Goal: Information Seeking & Learning: Learn about a topic

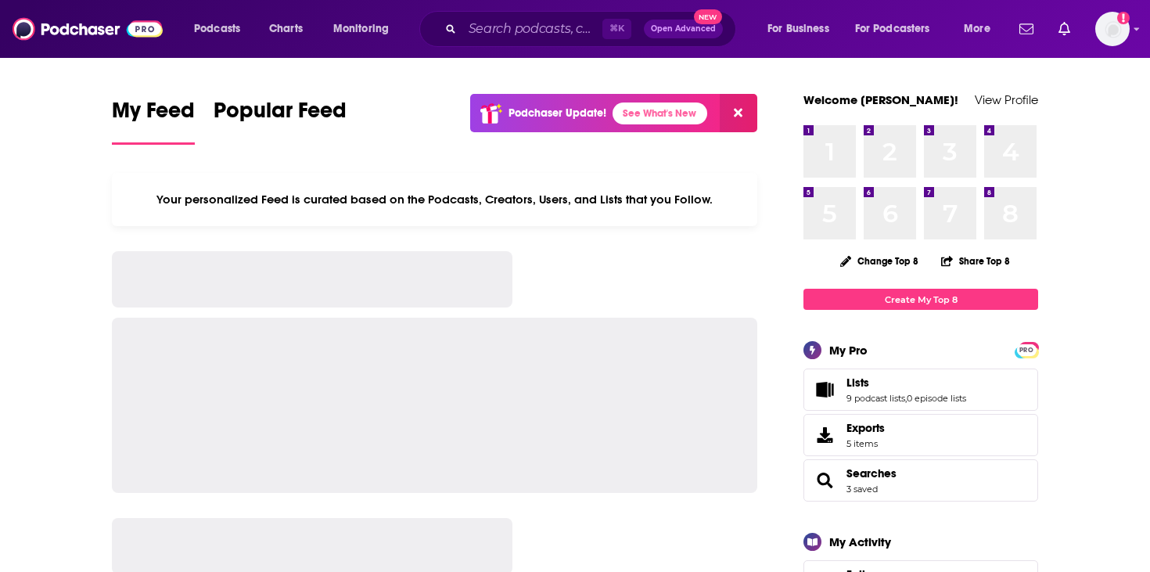
click at [526, 13] on div "⌘ K Open Advanced New" at bounding box center [577, 29] width 317 height 36
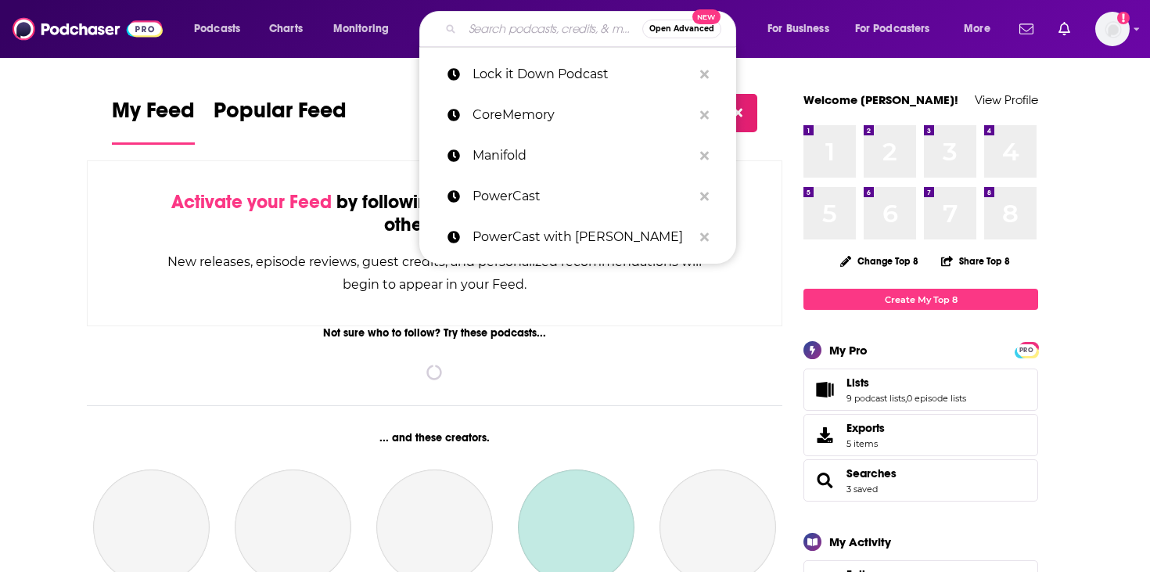
click at [524, 34] on input "Search podcasts, credits, & more..." at bounding box center [552, 28] width 180 height 25
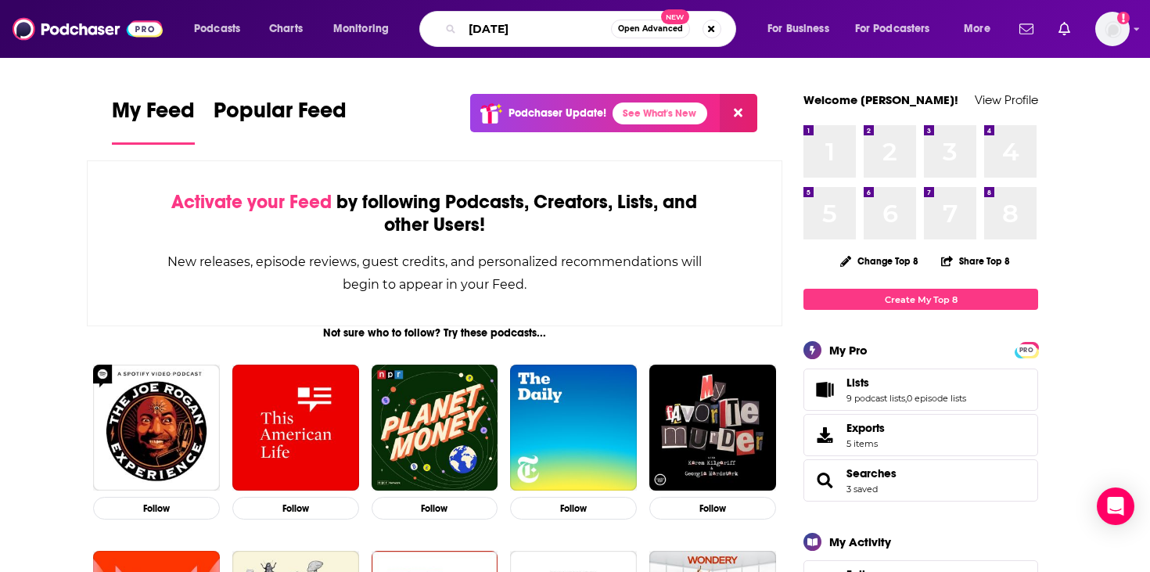
click at [510, 37] on input "[DATE]" at bounding box center [536, 28] width 149 height 25
paste input "AI [DATE] Podcast"
type input "AI [DATE] Podcast"
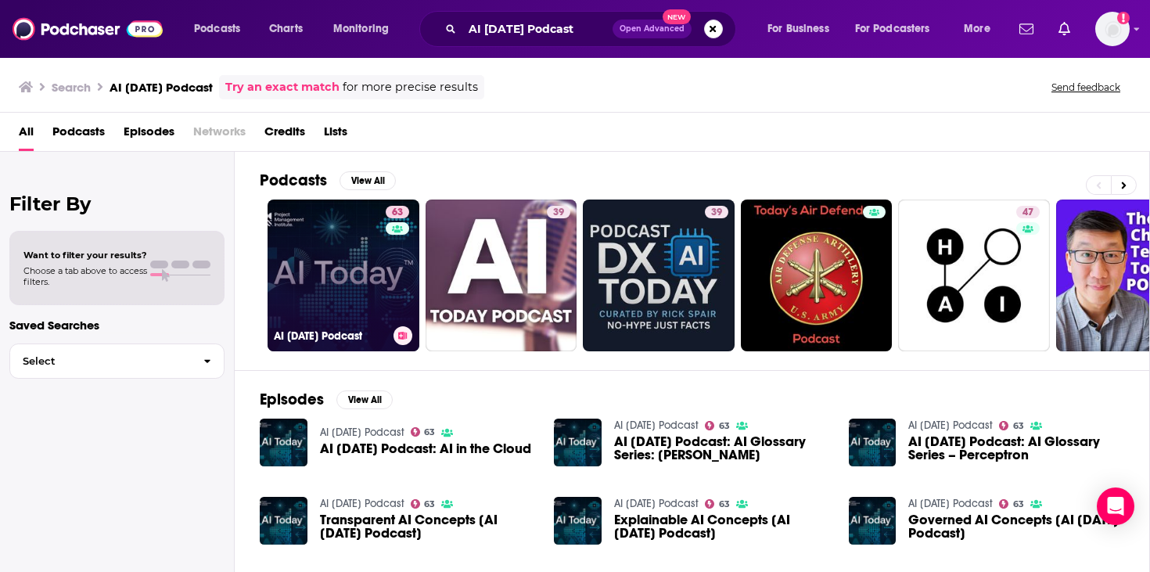
click at [372, 301] on link "63 AI [DATE] Podcast" at bounding box center [343, 275] width 152 height 152
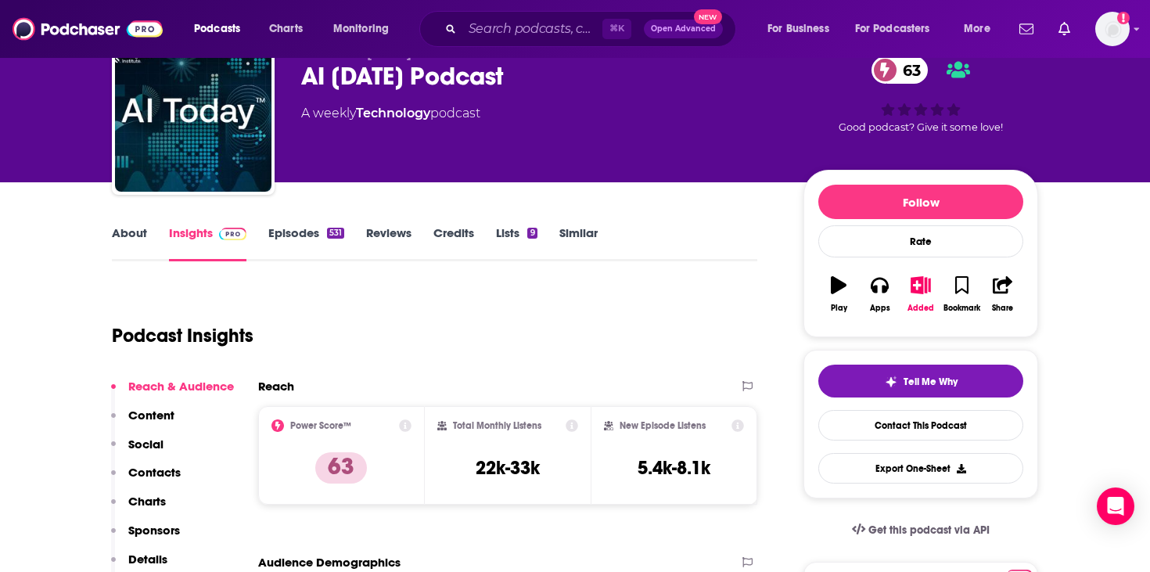
scroll to position [58, 0]
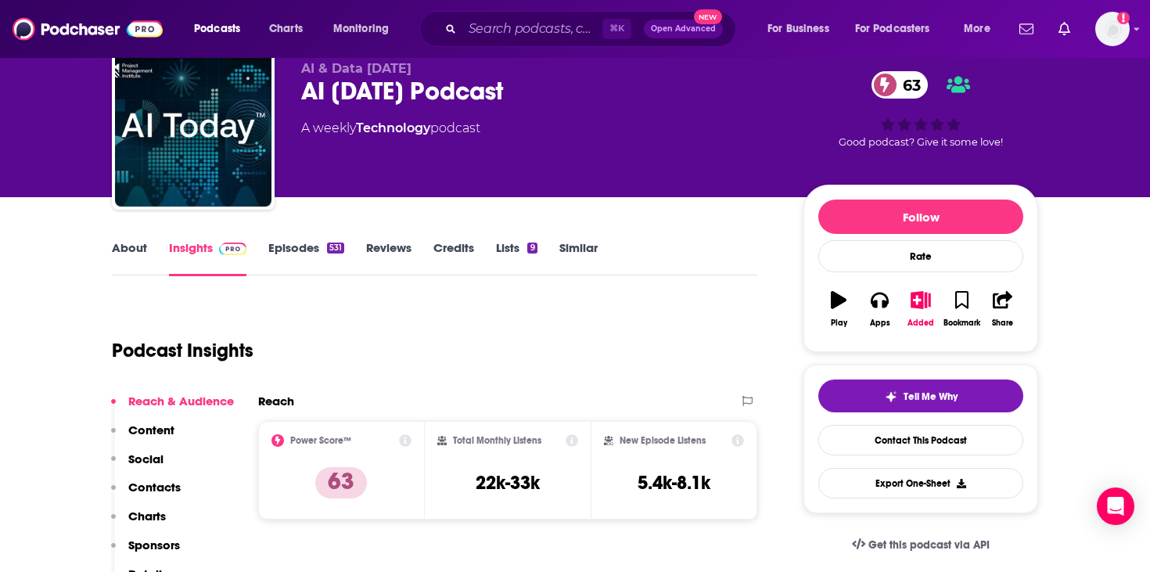
click at [133, 252] on link "About" at bounding box center [129, 258] width 35 height 36
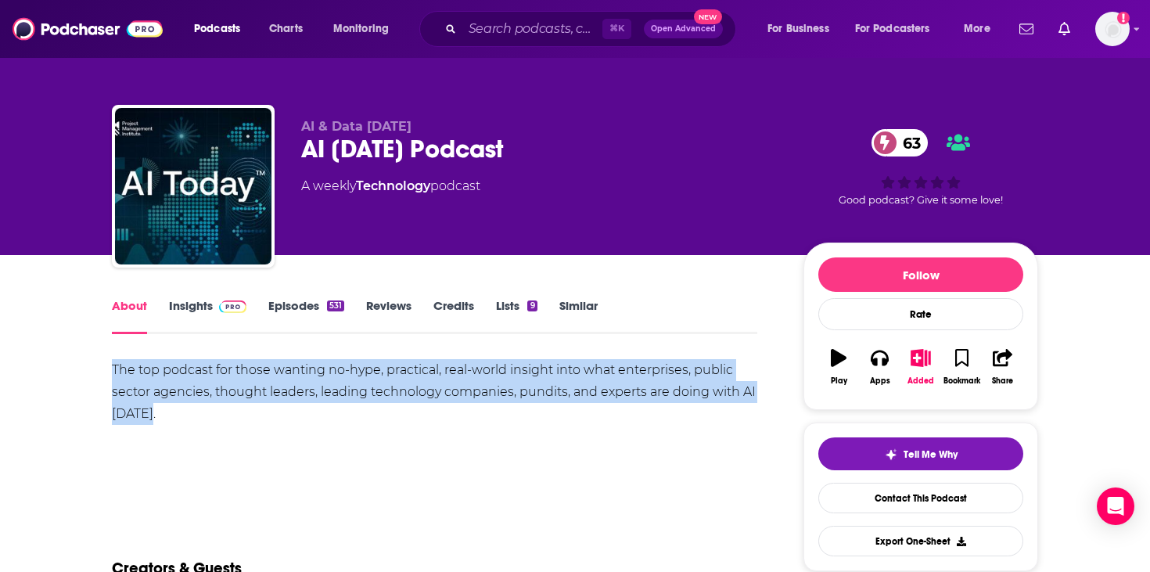
drag, startPoint x: 107, startPoint y: 364, endPoint x: 171, endPoint y: 414, distance: 81.3
copy div "The top podcast for those wanting no-hype, practical, real-world insight into w…"
click at [203, 321] on link "Insights" at bounding box center [207, 316] width 77 height 36
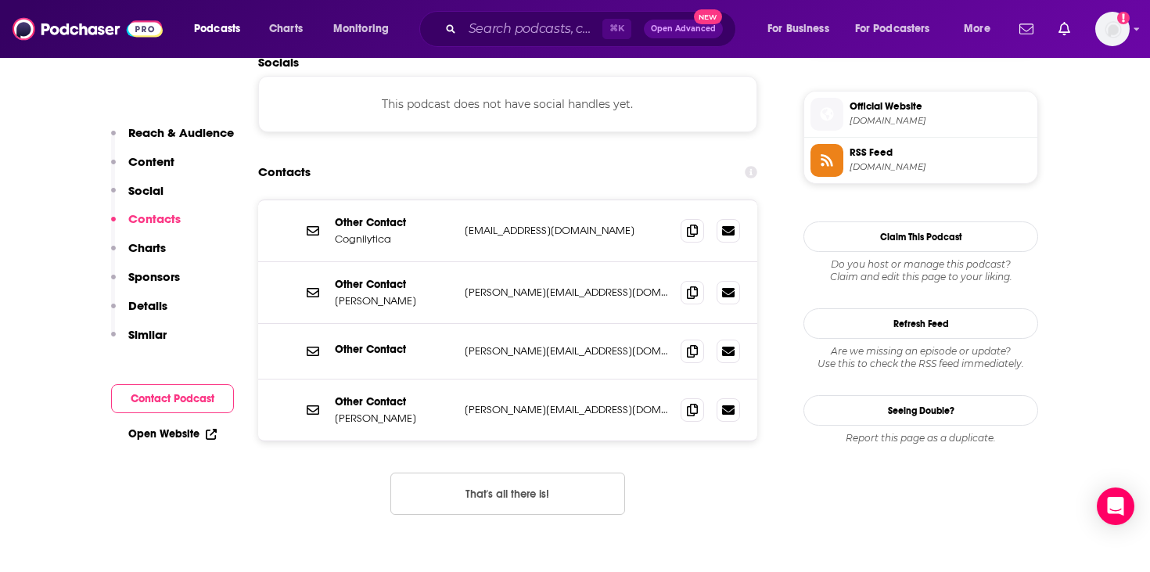
scroll to position [1285, 0]
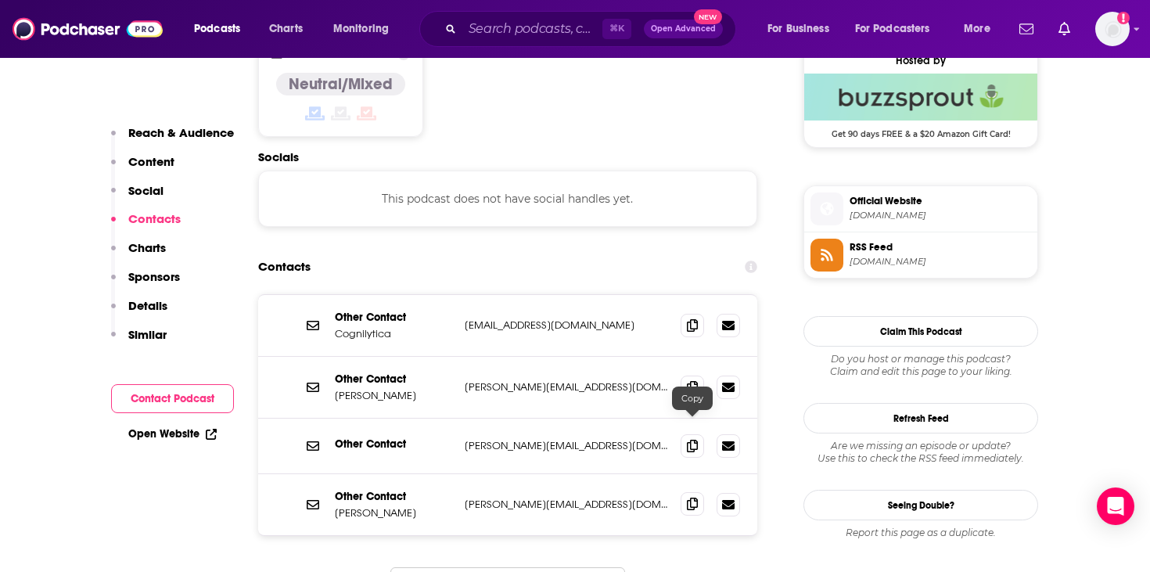
click at [687, 497] on icon at bounding box center [692, 503] width 11 height 13
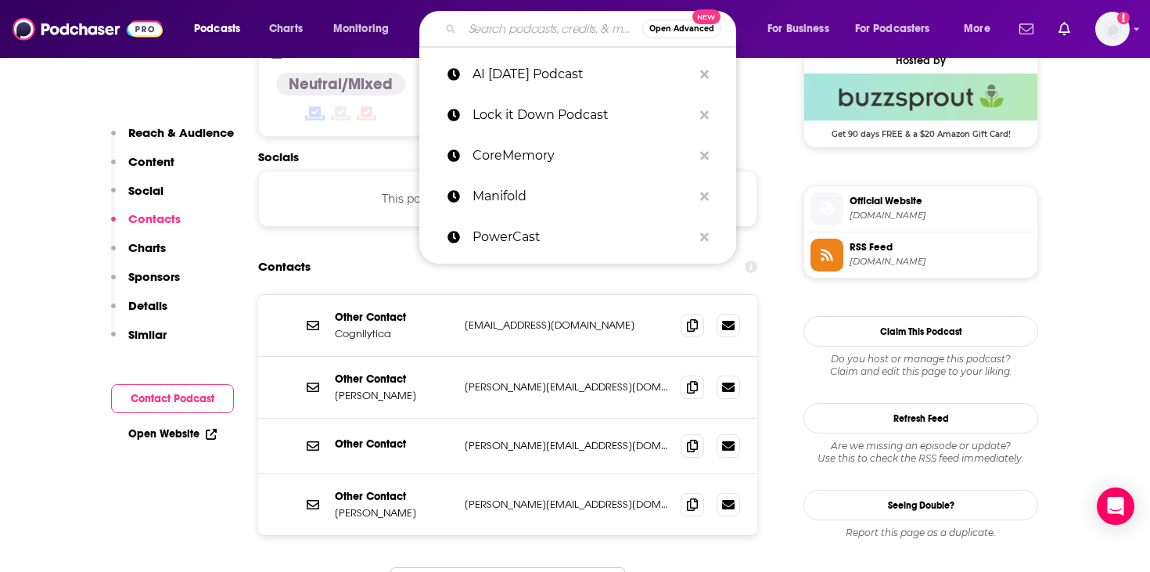
click at [538, 30] on input "Search podcasts, credits, & more..." at bounding box center [552, 28] width 180 height 25
paste input "The AI Daily Brief"
type input "The AI Daily Brief"
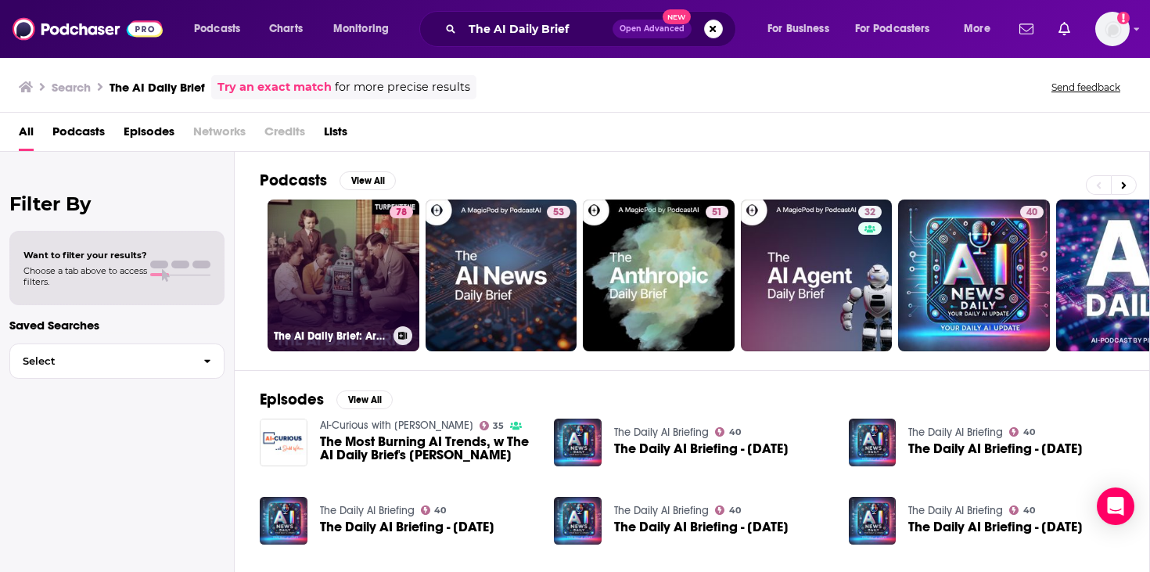
click at [353, 292] on link "78 The AI Daily Brief: Artificial Intelligence News and Analysis" at bounding box center [343, 275] width 152 height 152
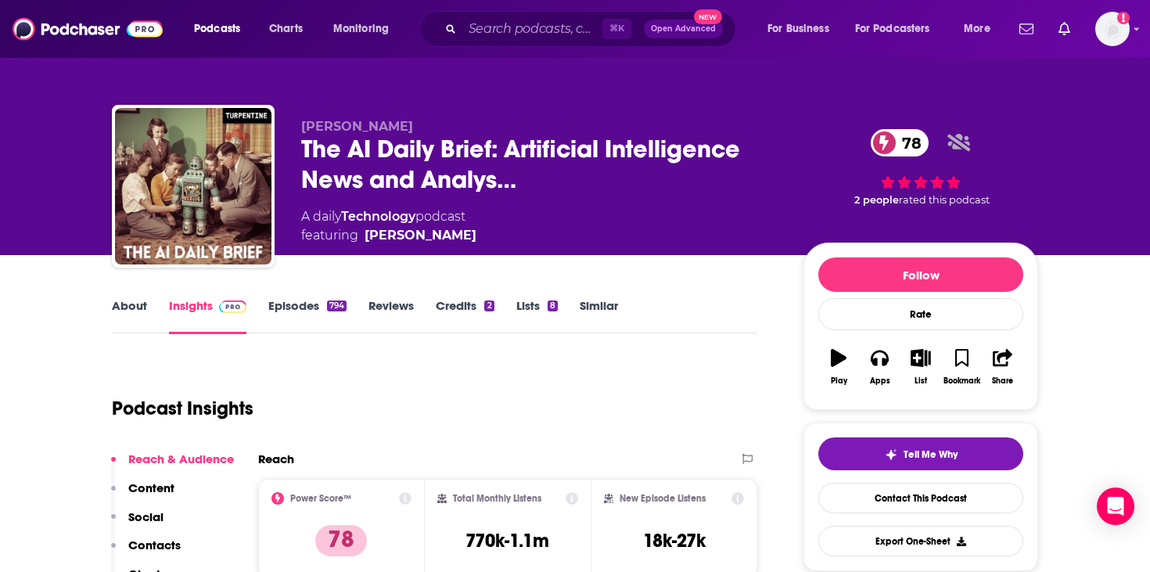
click at [169, 314] on link "Insights" at bounding box center [207, 316] width 77 height 36
click at [138, 314] on link "About" at bounding box center [129, 316] width 35 height 36
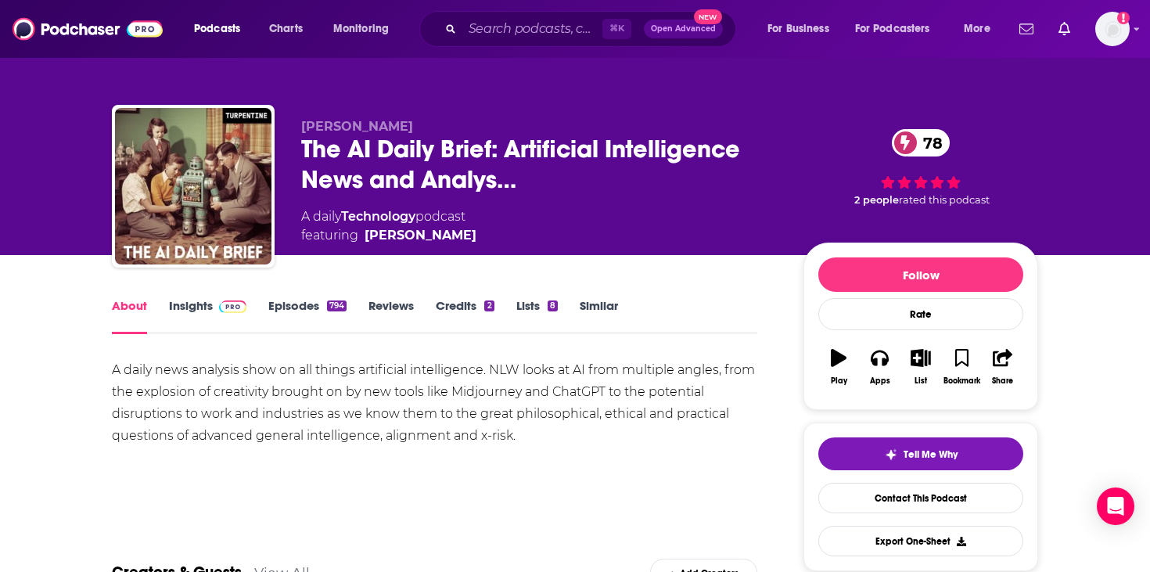
click at [143, 379] on div "A daily news analysis show on all things artificial intelligence. NLW looks at …" at bounding box center [434, 403] width 645 height 88
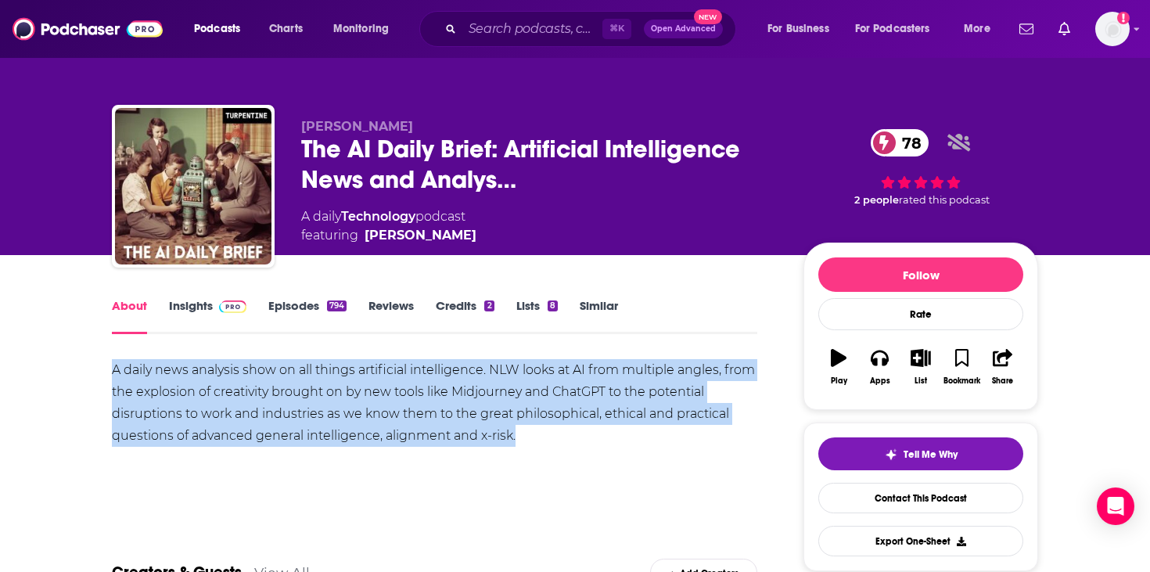
click at [143, 379] on div "A daily news analysis show on all things artificial intelligence. NLW looks at …" at bounding box center [434, 403] width 645 height 88
copy div "A daily news analysis show on all things artificial intelligence. NLW looks at …"
click at [221, 306] on img at bounding box center [232, 306] width 27 height 13
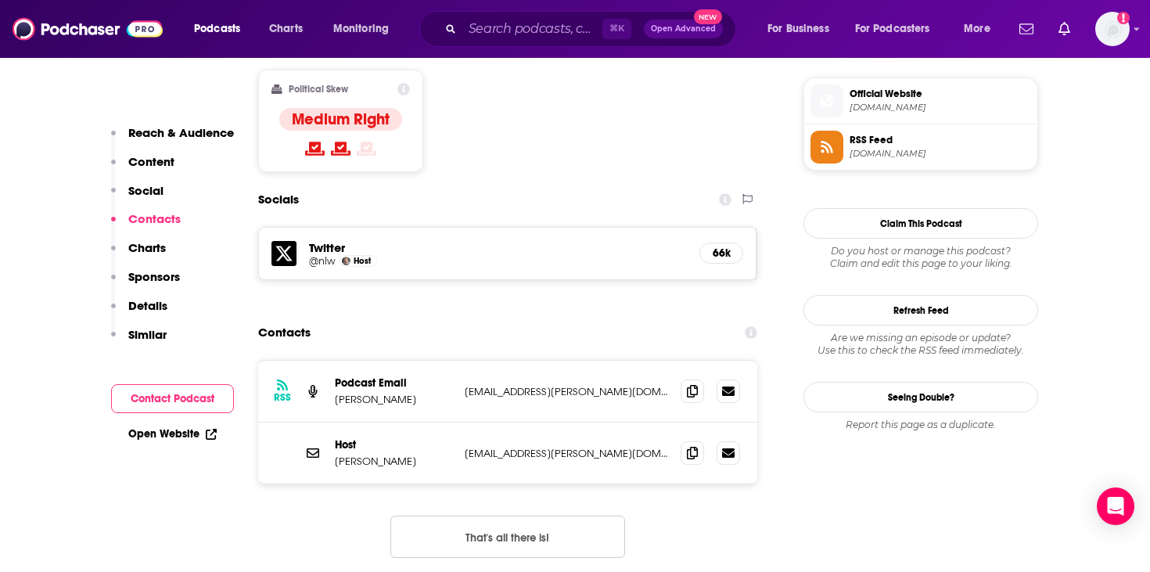
scroll to position [1250, 0]
click at [686, 378] on span at bounding box center [691, 389] width 23 height 23
click at [701, 439] on span at bounding box center [691, 450] width 23 height 23
drag, startPoint x: 336, startPoint y: 384, endPoint x: 439, endPoint y: 380, distance: 103.3
click at [439, 454] on p "[PERSON_NAME]" at bounding box center [393, 460] width 117 height 13
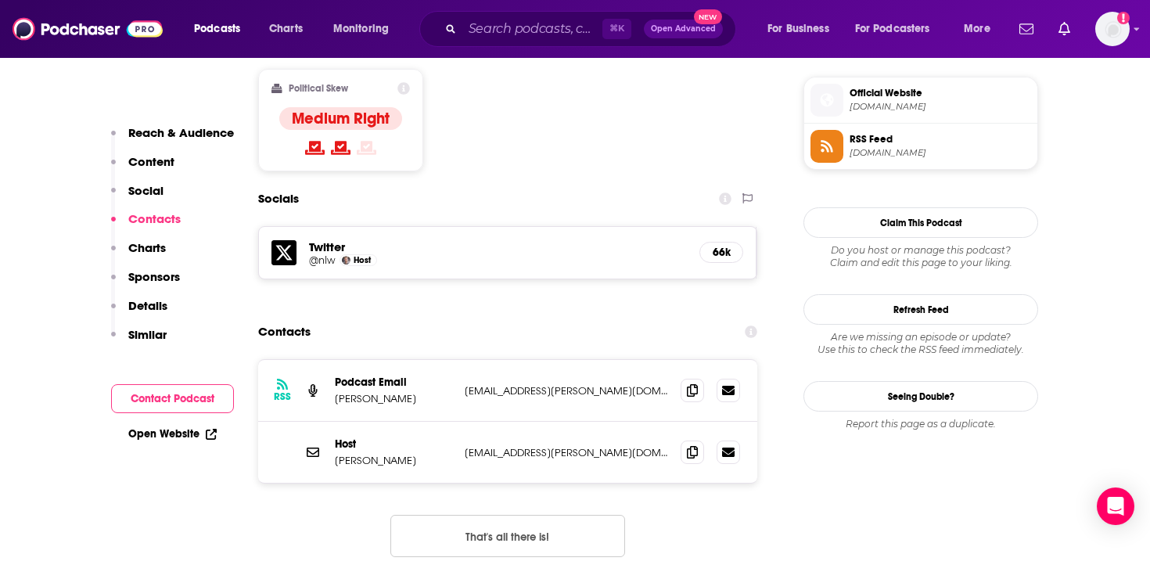
copy p "[PERSON_NAME]"
click at [515, 46] on div "⌘ K Open Advanced New" at bounding box center [577, 29] width 317 height 36
click at [515, 30] on input "Search podcasts, credits, & more..." at bounding box center [532, 28] width 140 height 25
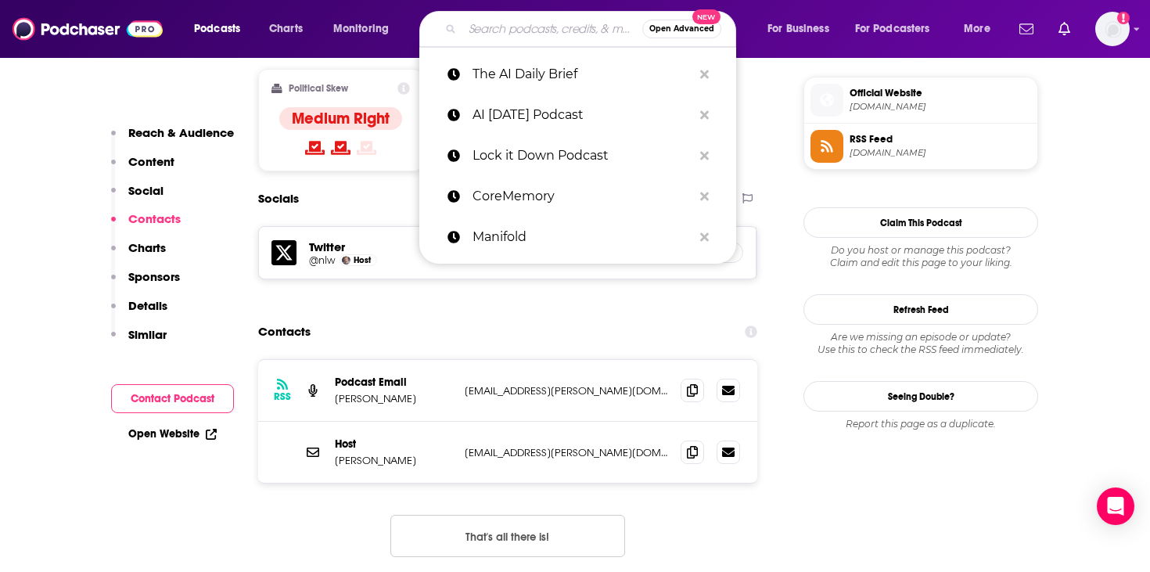
paste input "Technovation"
type input "Technovation"
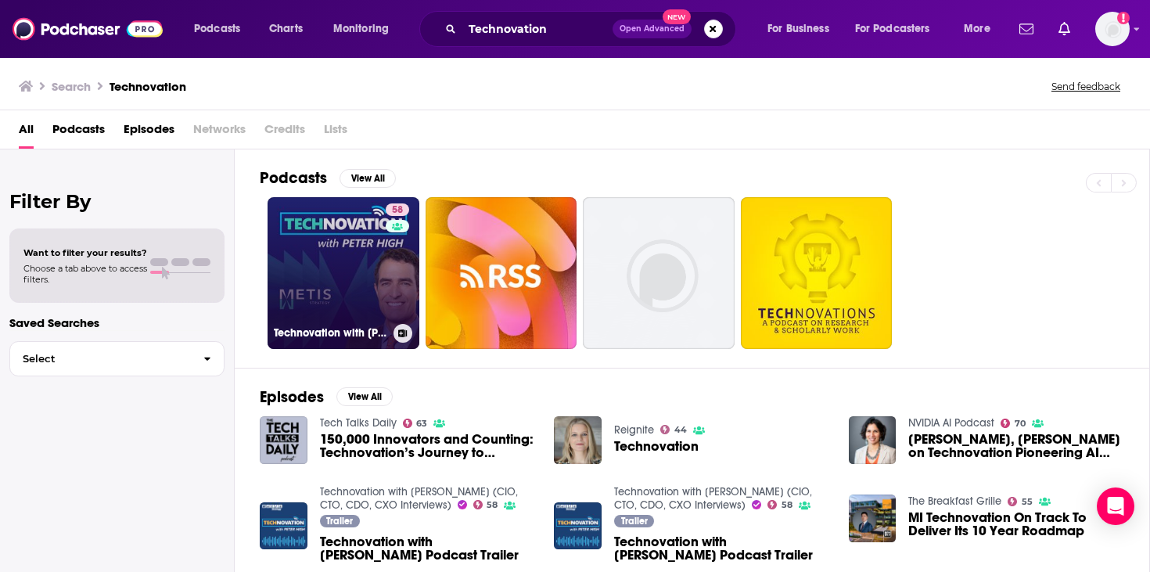
click at [320, 260] on link "58 Technovation with [PERSON_NAME] (CIO, CTO, CDO, CXO Interviews)" at bounding box center [343, 273] width 152 height 152
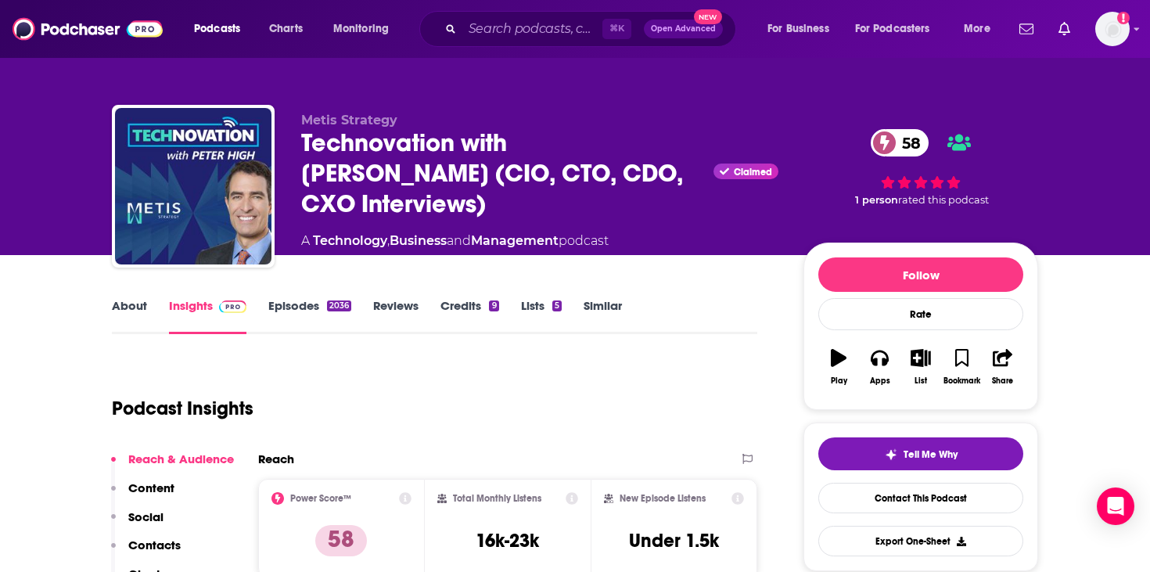
click at [138, 308] on link "About" at bounding box center [129, 316] width 35 height 36
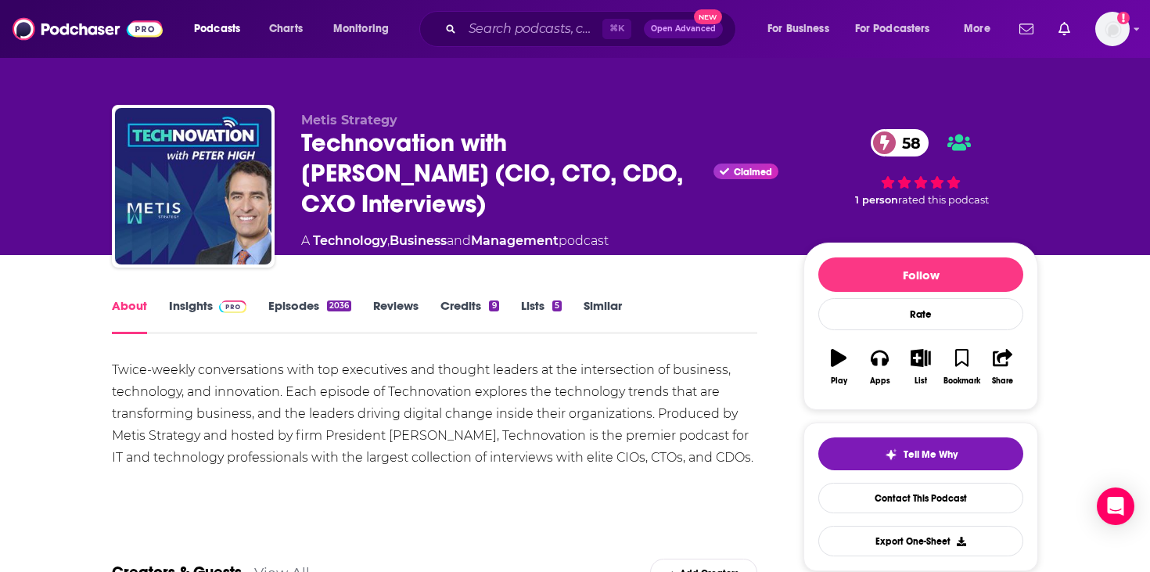
click at [258, 415] on div "Twice-weekly conversations with top executives and thought leaders at the inter…" at bounding box center [434, 413] width 645 height 109
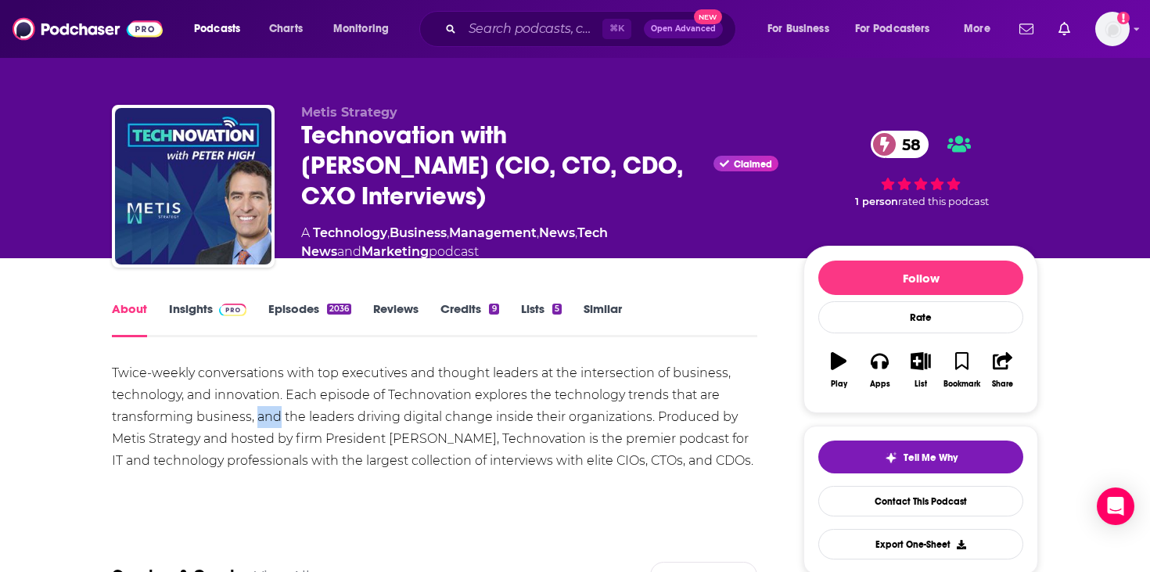
click at [258, 415] on div "Twice-weekly conversations with top executives and thought leaders at the inter…" at bounding box center [434, 416] width 645 height 109
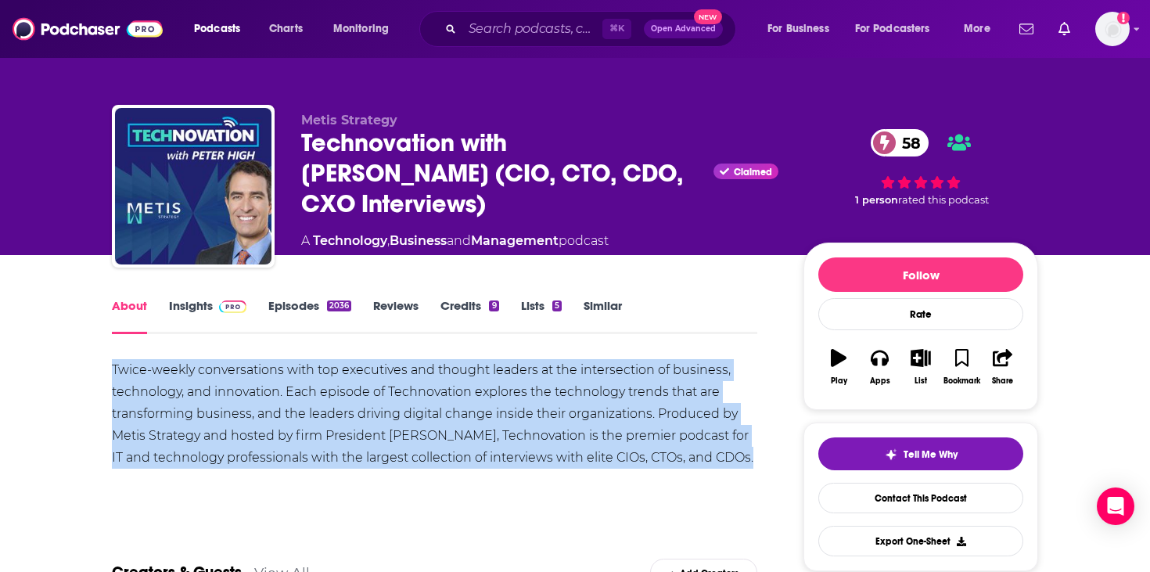
click at [258, 415] on div "Twice-weekly conversations with top executives and thought leaders at the inter…" at bounding box center [434, 413] width 645 height 109
copy div "Twice-weekly conversations with top executives and thought leaders at the inter…"
click at [239, 319] on link "Insights" at bounding box center [207, 316] width 77 height 36
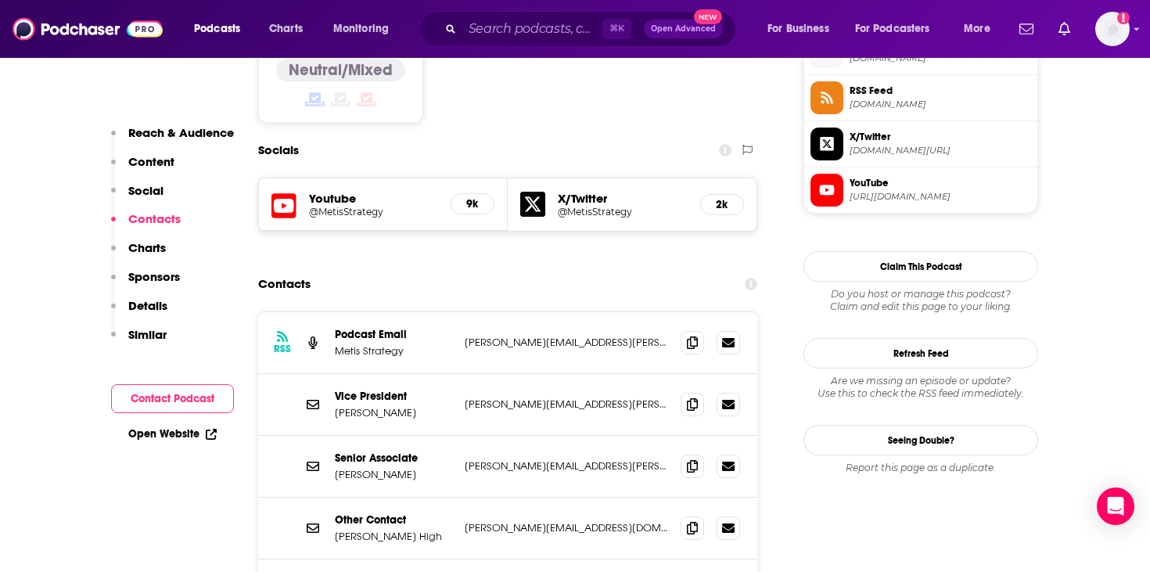
scroll to position [1311, 0]
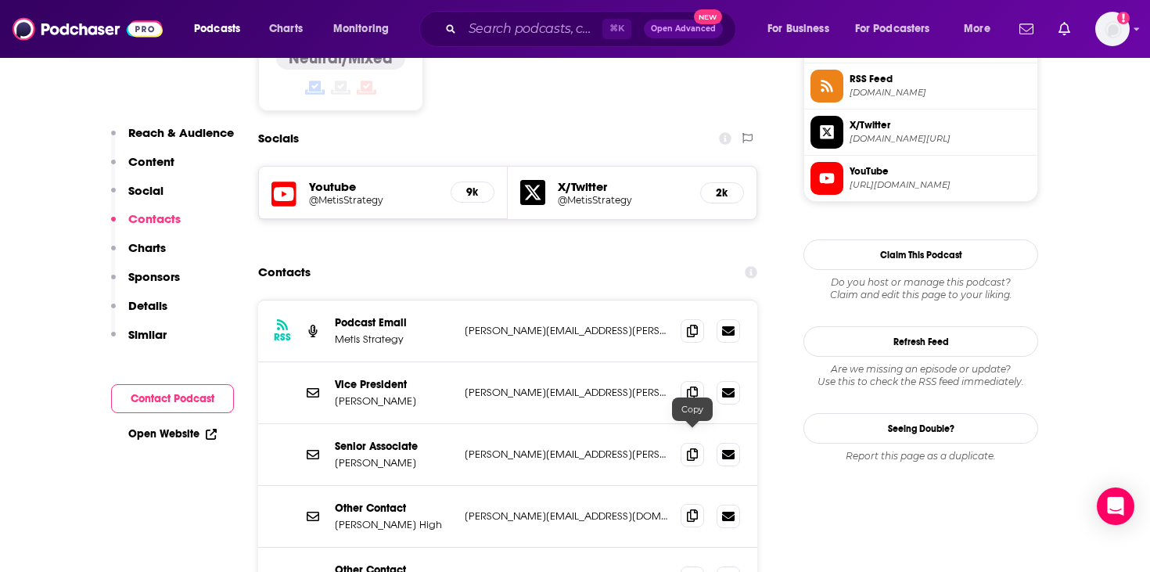
click at [698, 504] on span at bounding box center [691, 515] width 23 height 23
